Goal: Task Accomplishment & Management: Complete application form

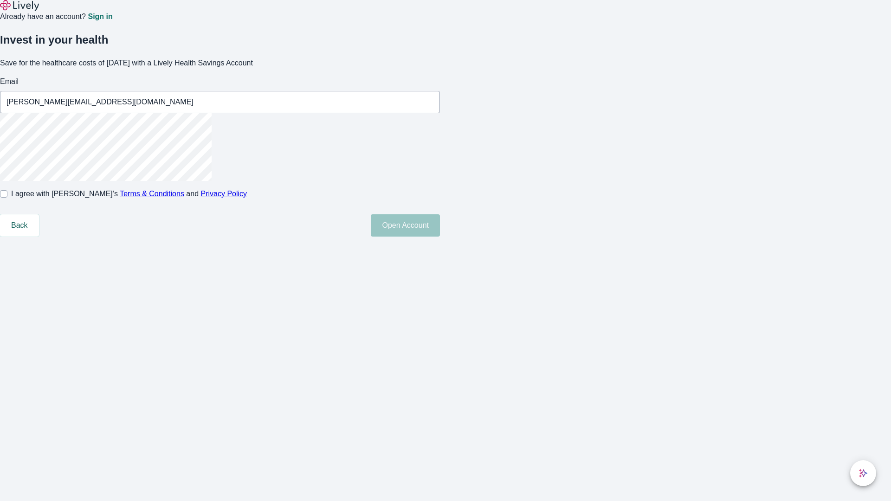
click at [7, 198] on input "I agree with Lively’s Terms & Conditions and Privacy Policy" at bounding box center [3, 193] width 7 height 7
checkbox input "true"
click at [440, 237] on button "Open Account" at bounding box center [405, 225] width 69 height 22
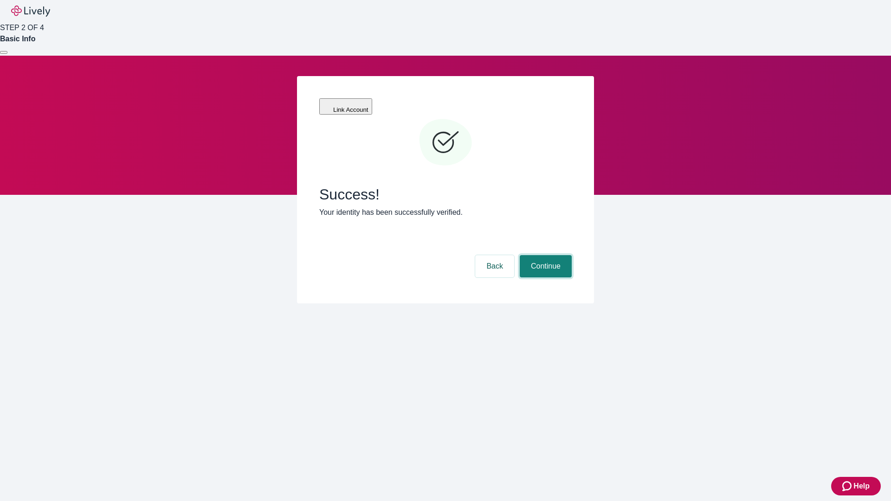
click at [544, 255] on button "Continue" at bounding box center [546, 266] width 52 height 22
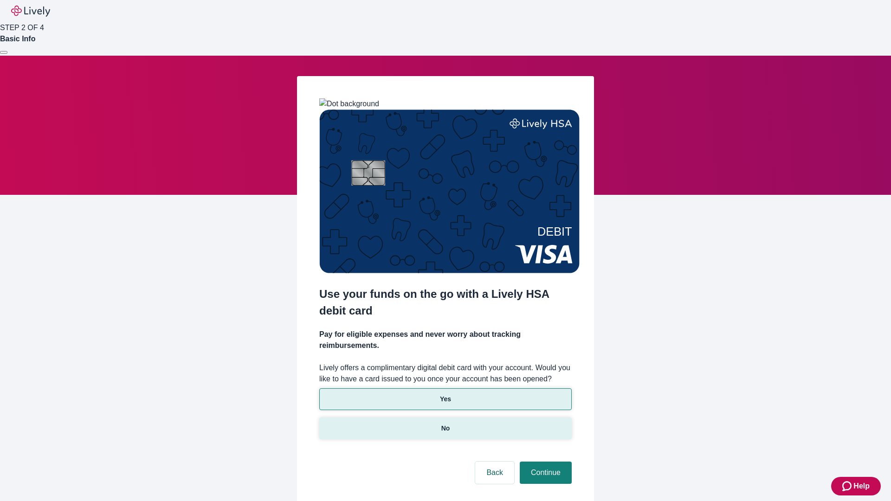
click at [445, 424] on p "No" at bounding box center [445, 429] width 9 height 10
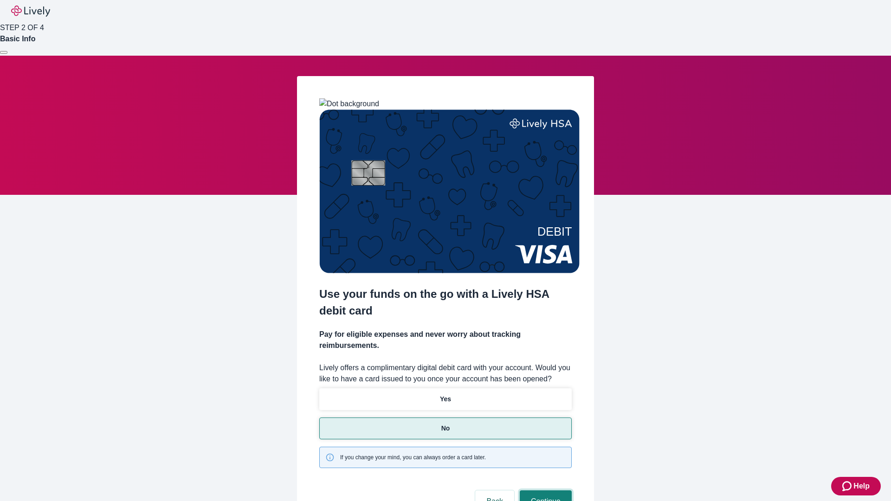
click at [544, 490] on button "Continue" at bounding box center [546, 501] width 52 height 22
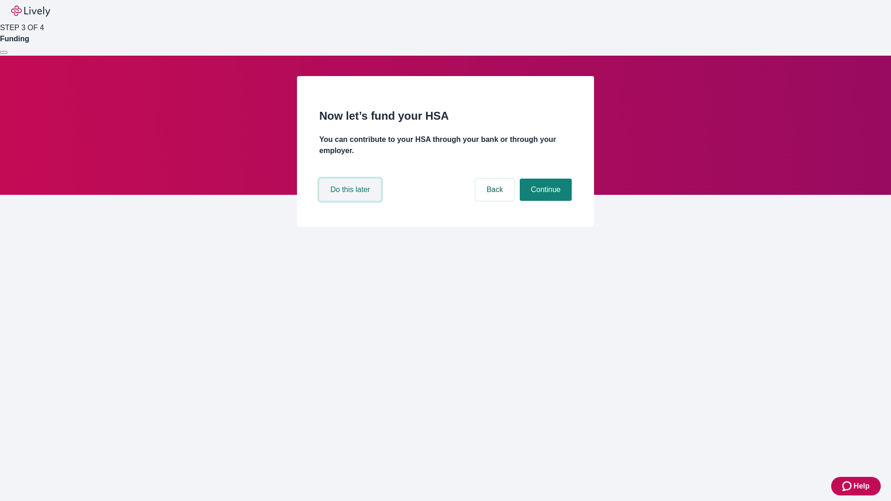
click at [351, 201] on button "Do this later" at bounding box center [350, 190] width 62 height 22
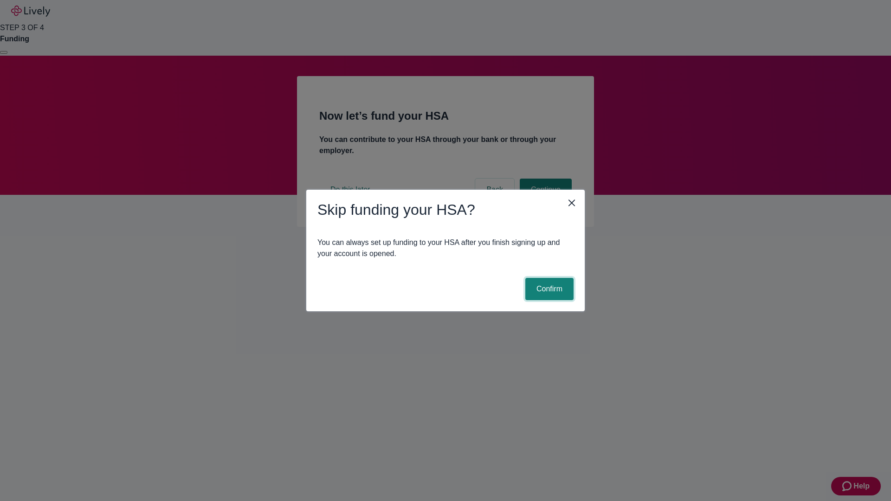
click at [548, 289] on button "Confirm" at bounding box center [549, 289] width 48 height 22
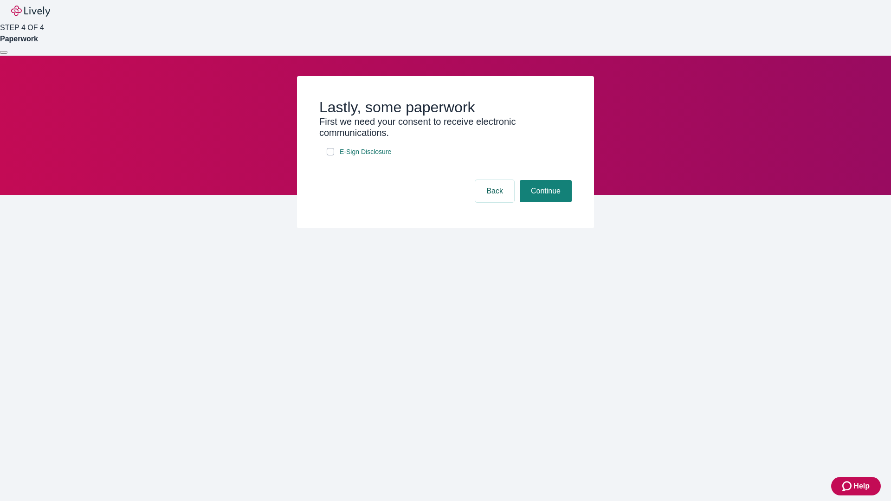
click at [330, 155] on input "E-Sign Disclosure" at bounding box center [330, 151] width 7 height 7
checkbox input "true"
click at [544, 202] on button "Continue" at bounding box center [546, 191] width 52 height 22
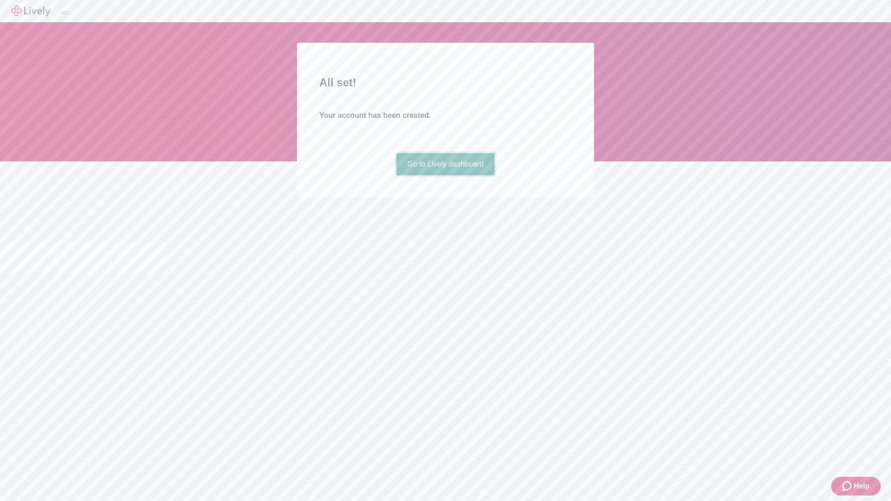
click at [445, 175] on link "Go to Lively dashboard" at bounding box center [445, 164] width 99 height 22
